Goal: Use online tool/utility: Utilize a website feature to perform a specific function

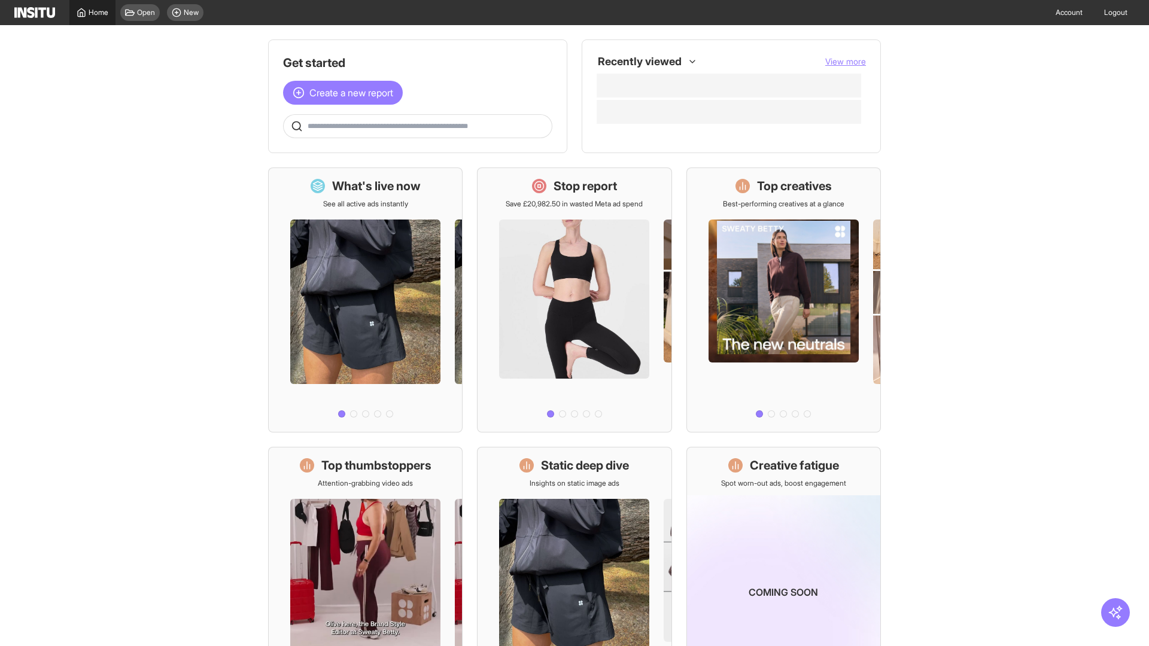
click at [92, 13] on span "Home" at bounding box center [99, 13] width 20 height 10
click at [346, 86] on span "Create a new report" at bounding box center [351, 93] width 84 height 14
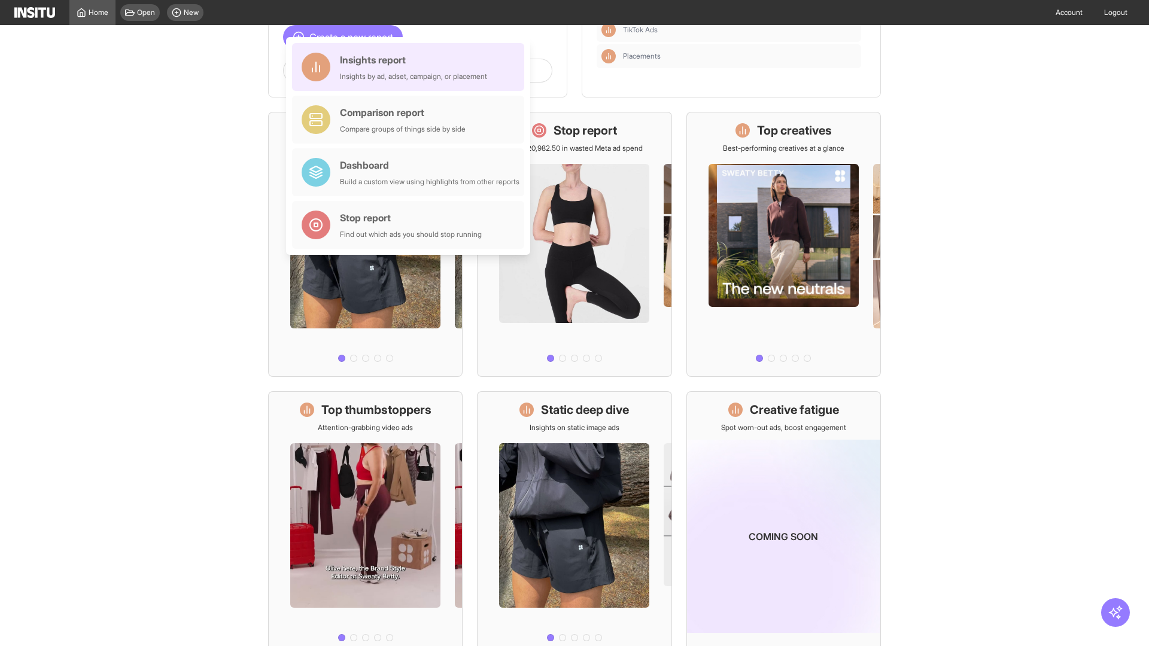
click at [411, 67] on div "Insights report Insights by ad, adset, campaign, or placement" at bounding box center [413, 67] width 147 height 29
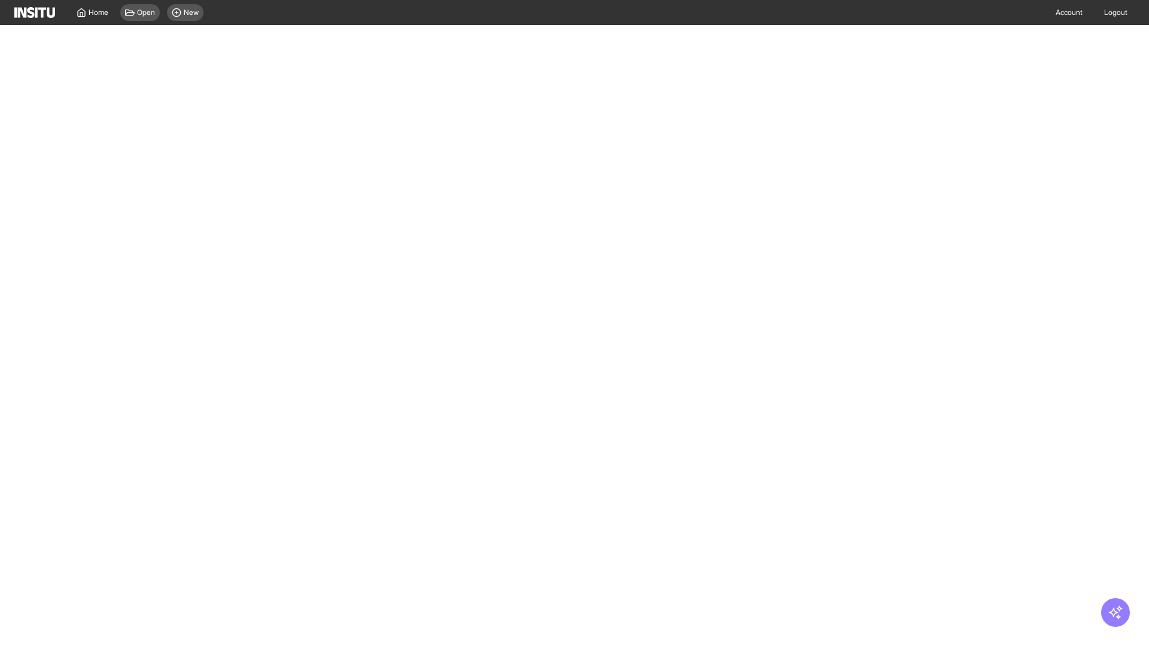
select select "**"
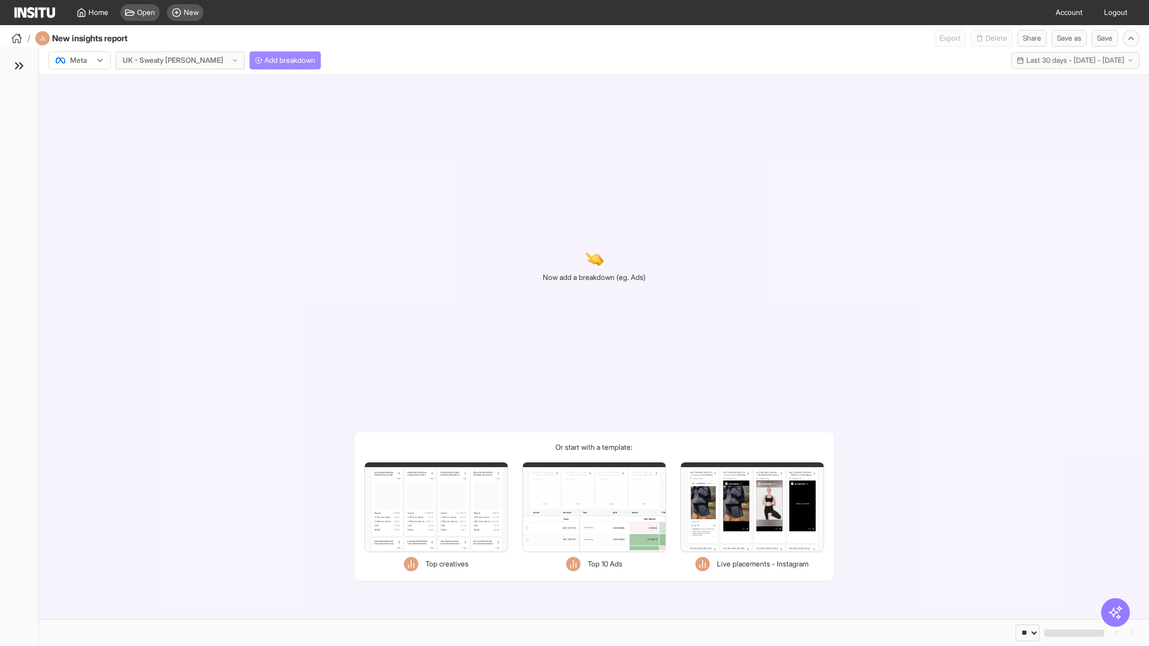
click at [265, 60] on span "Add breakdown" at bounding box center [290, 61] width 51 height 10
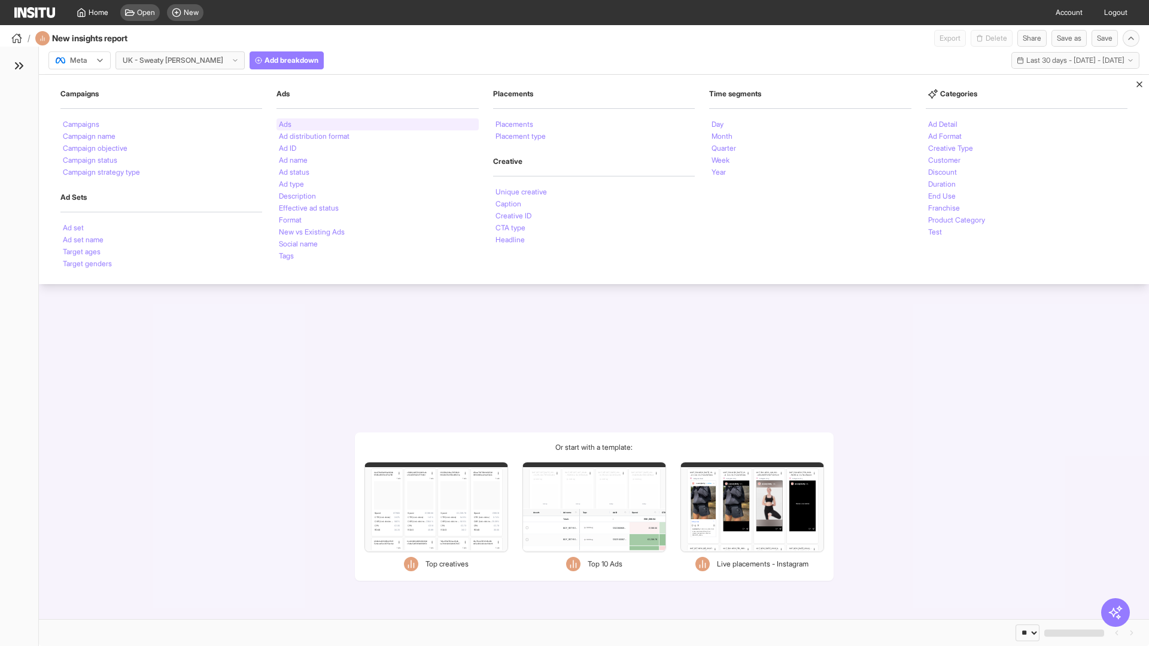
click at [285, 124] on li "Ads" at bounding box center [285, 124] width 13 height 7
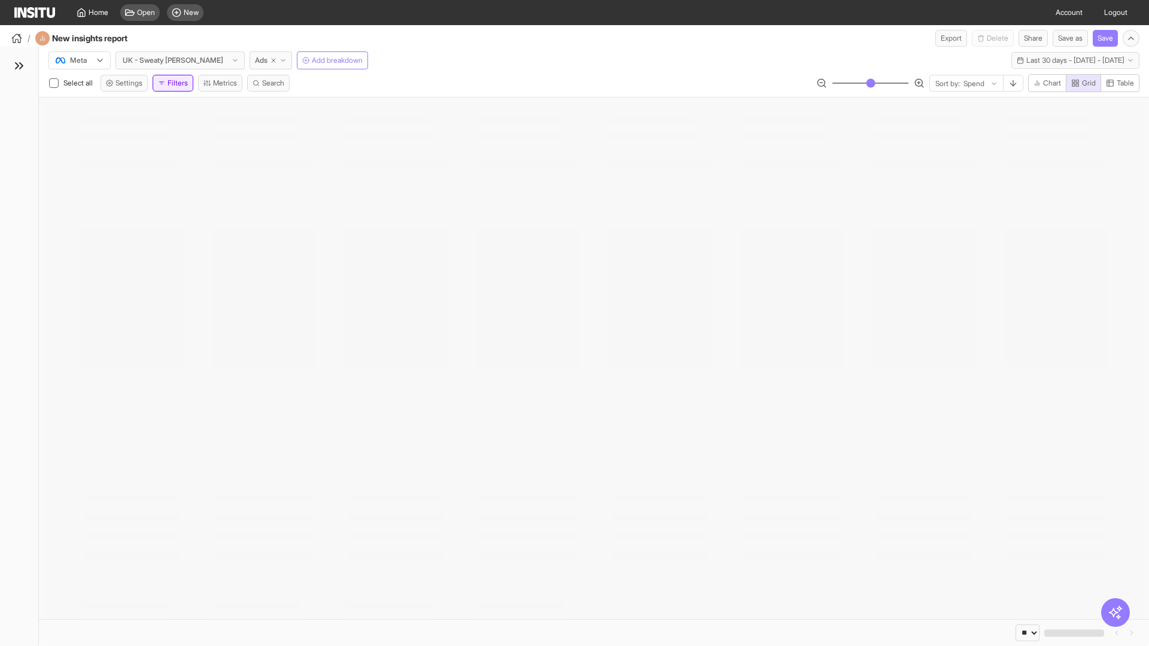
click at [175, 83] on button "Filters" at bounding box center [173, 83] width 41 height 17
